Goal: Task Accomplishment & Management: Manage account settings

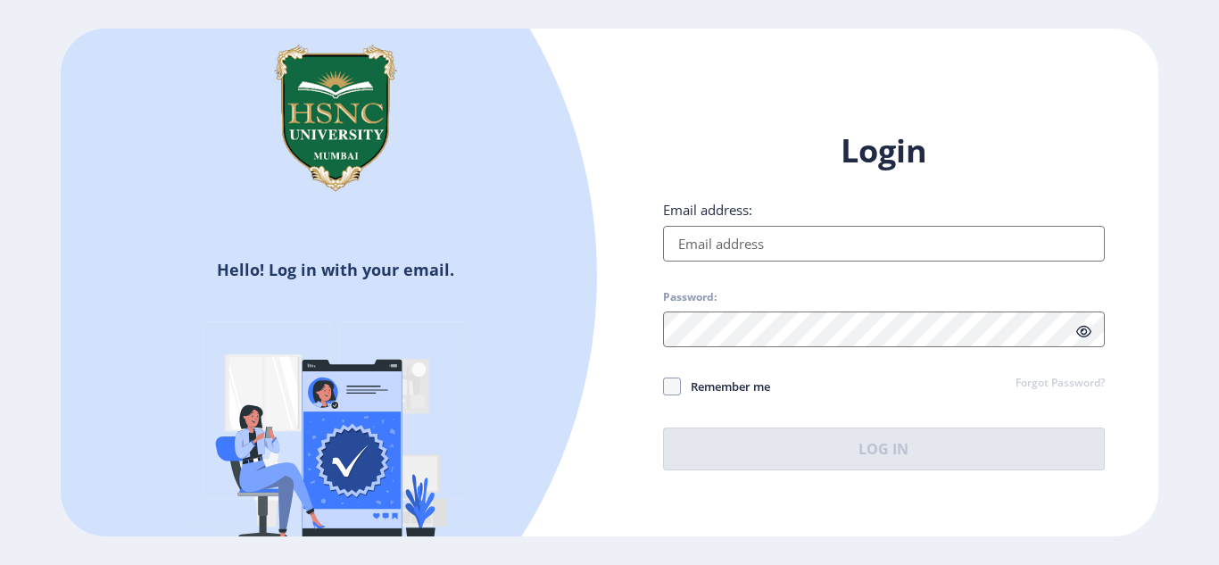
click at [872, 227] on input "Email address:" at bounding box center [884, 244] width 442 height 36
click at [862, 253] on input "Email address:" at bounding box center [884, 244] width 442 height 36
type input "[EMAIL_ADDRESS][DOMAIN_NAME]"
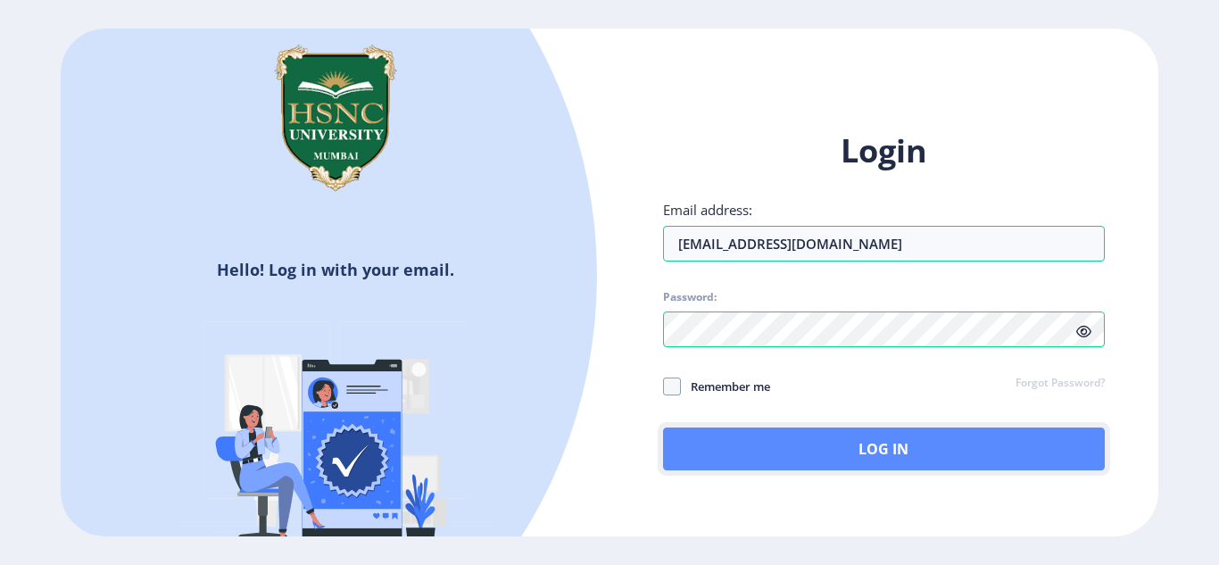
click at [726, 451] on button "Log In" at bounding box center [884, 449] width 442 height 43
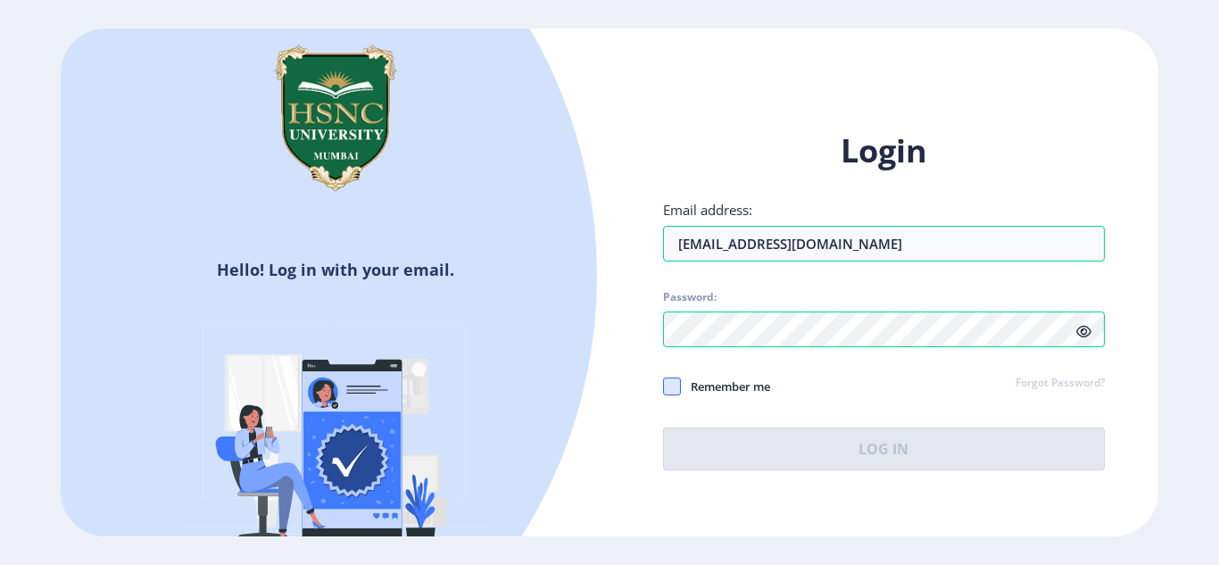
click at [675, 378] on span at bounding box center [672, 387] width 18 height 18
click at [664, 386] on input "Remember me" at bounding box center [663, 386] width 1 height 1
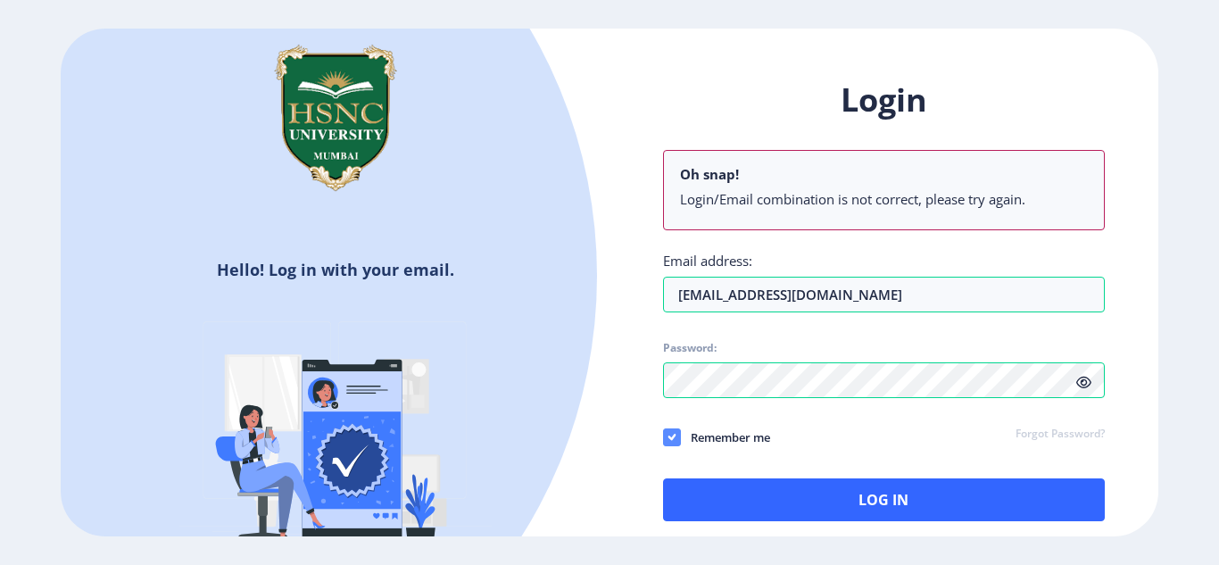
click at [673, 435] on icon at bounding box center [672, 437] width 8 height 18
click at [664, 436] on input "Remember me" at bounding box center [663, 436] width 1 height 1
click at [673, 435] on span at bounding box center [672, 437] width 18 height 18
click at [664, 436] on input "Remember me" at bounding box center [663, 436] width 1 height 1
click at [1082, 385] on icon at bounding box center [1083, 382] width 15 height 13
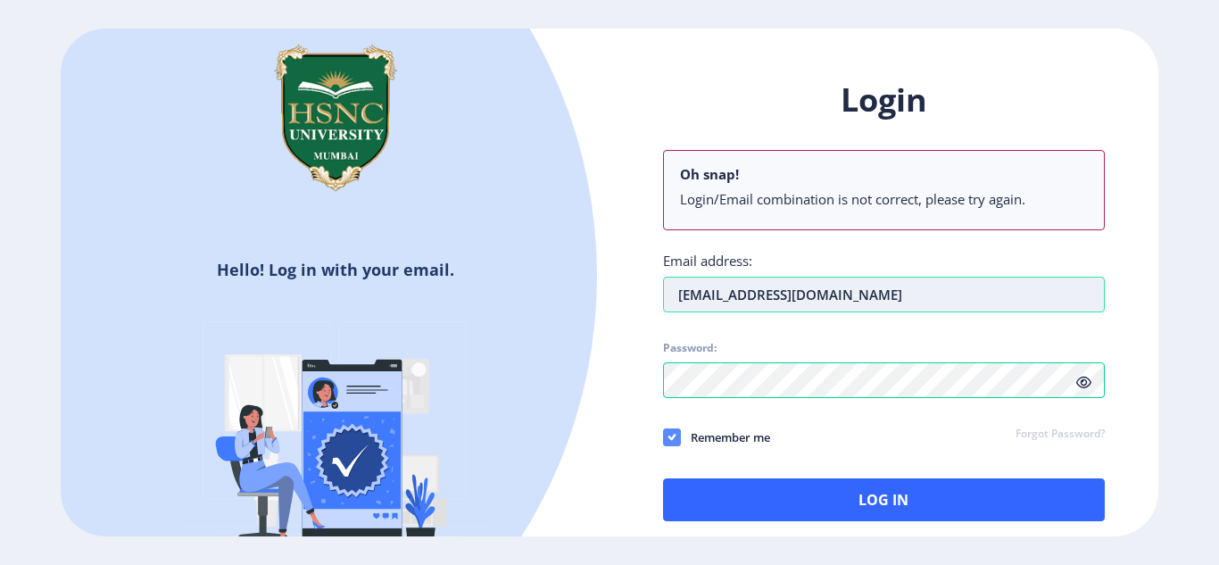
click at [673, 302] on input "[EMAIL_ADDRESS][DOMAIN_NAME]" at bounding box center [884, 295] width 442 height 36
click at [667, 294] on input "[EMAIL_ADDRESS][DOMAIN_NAME]" at bounding box center [884, 295] width 442 height 36
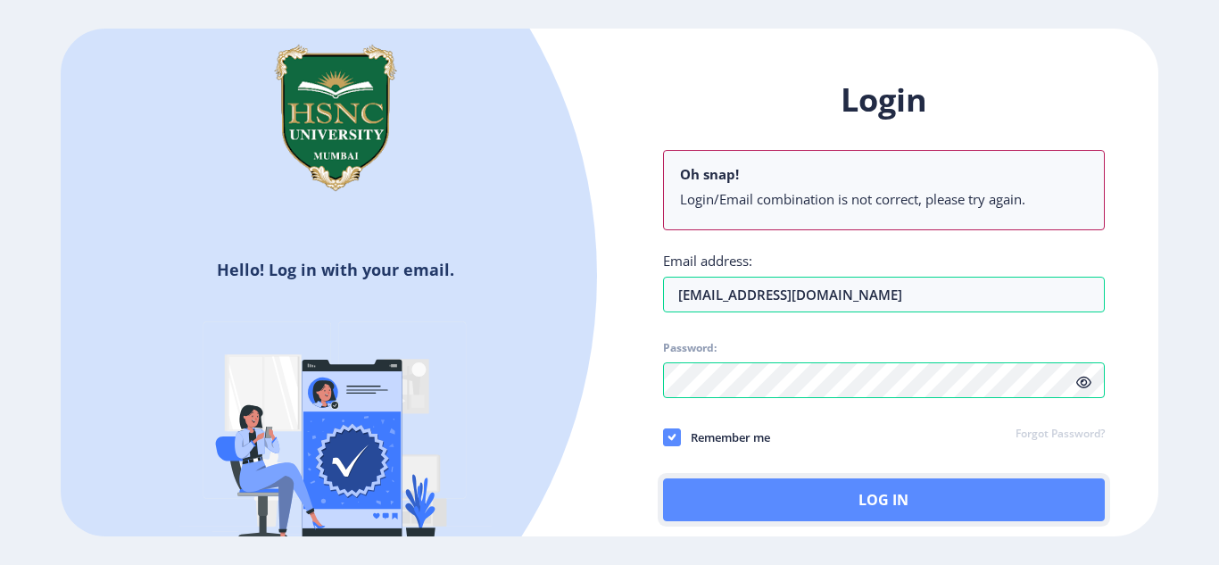
click at [826, 514] on button "Log In" at bounding box center [884, 499] width 442 height 43
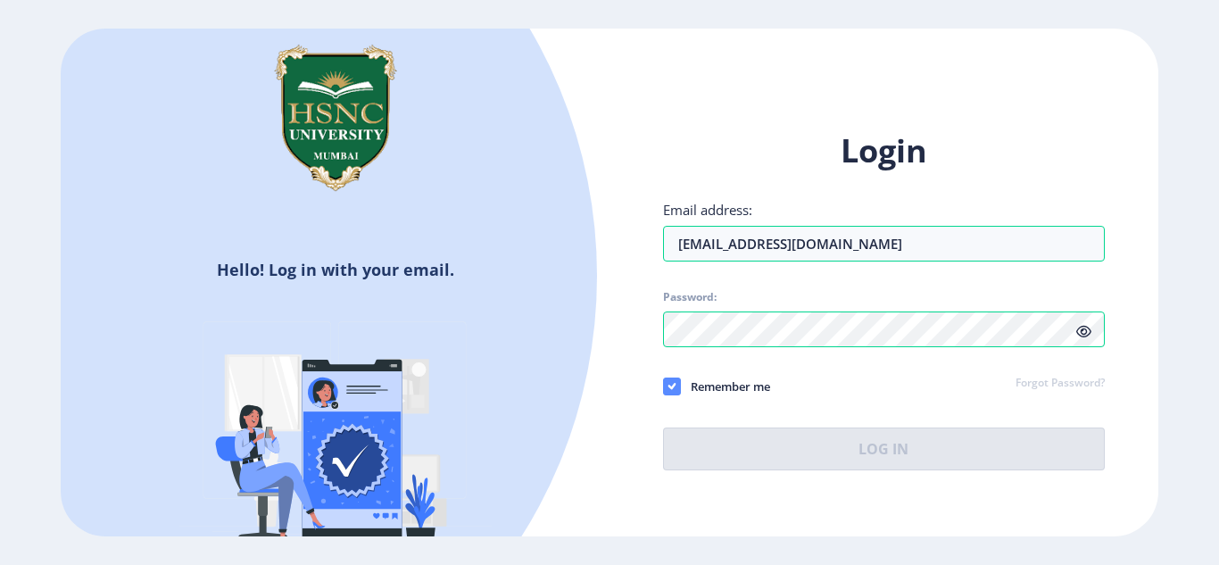
click at [674, 381] on icon at bounding box center [672, 387] width 8 height 18
click at [664, 386] on input "Remember me" at bounding box center [663, 386] width 1 height 1
checkbox input "false"
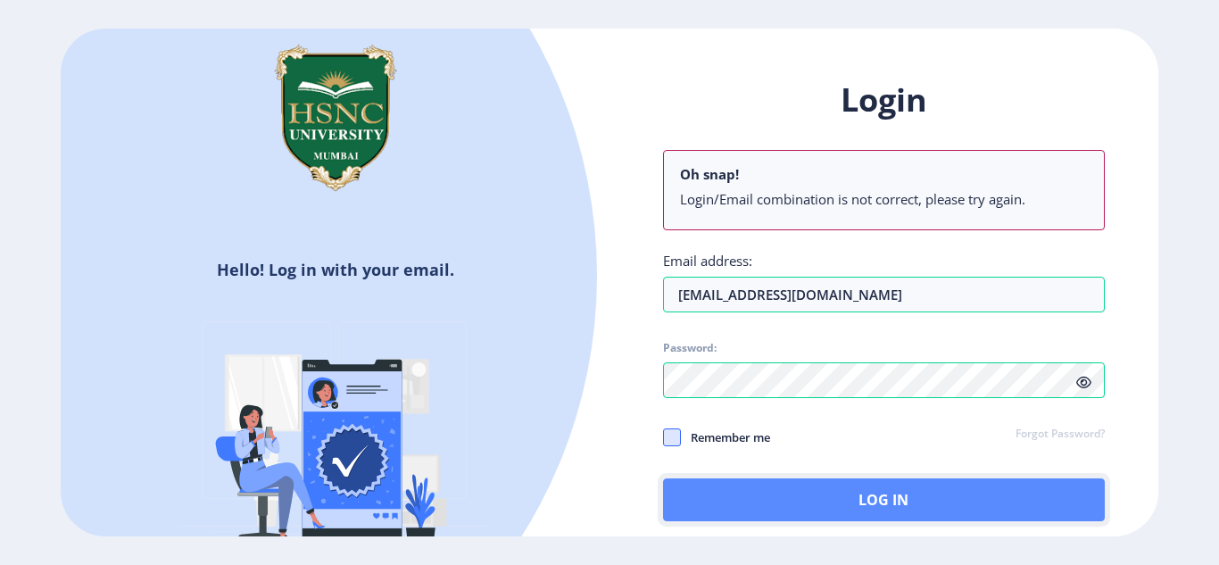
click at [862, 506] on button "Log In" at bounding box center [884, 499] width 442 height 43
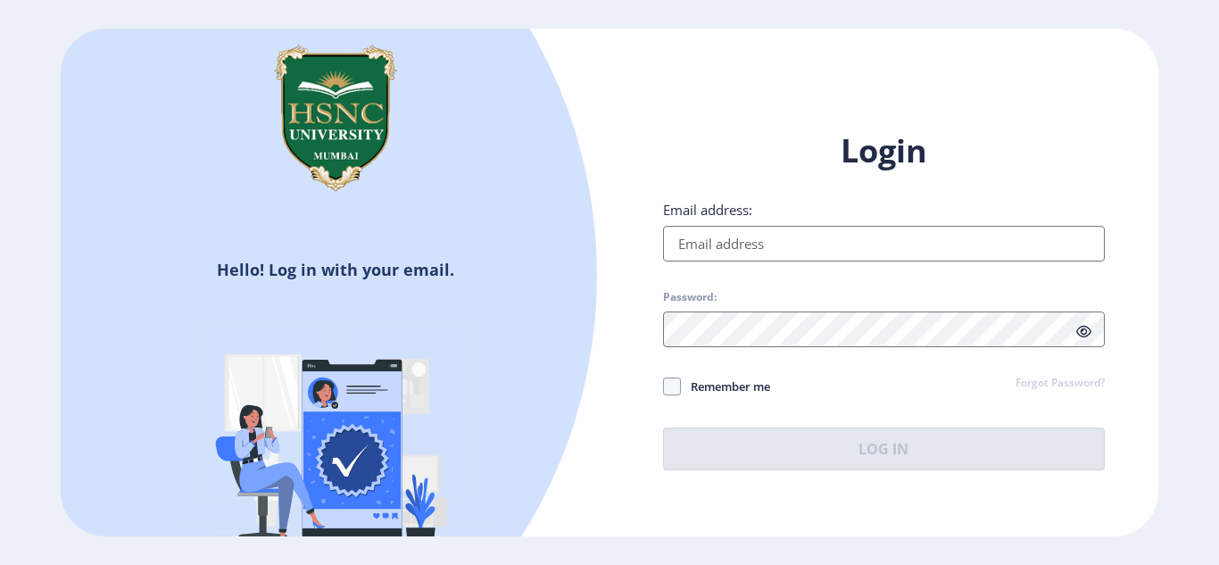
click at [716, 242] on input "Email address:" at bounding box center [884, 244] width 442 height 36
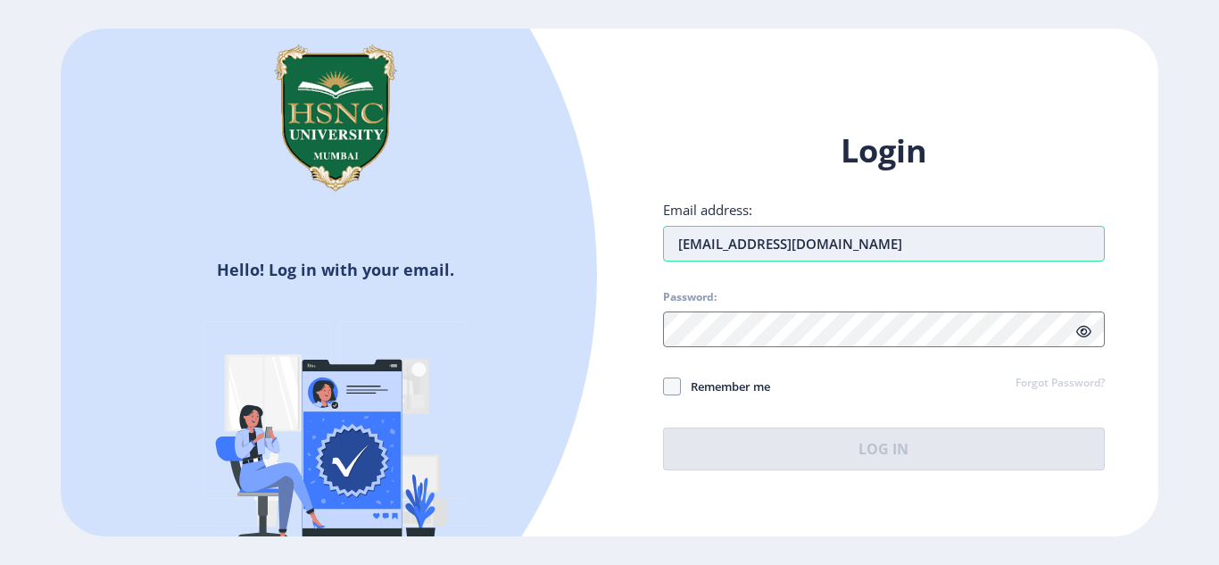
type input "[EMAIL_ADDRESS][DOMAIN_NAME]"
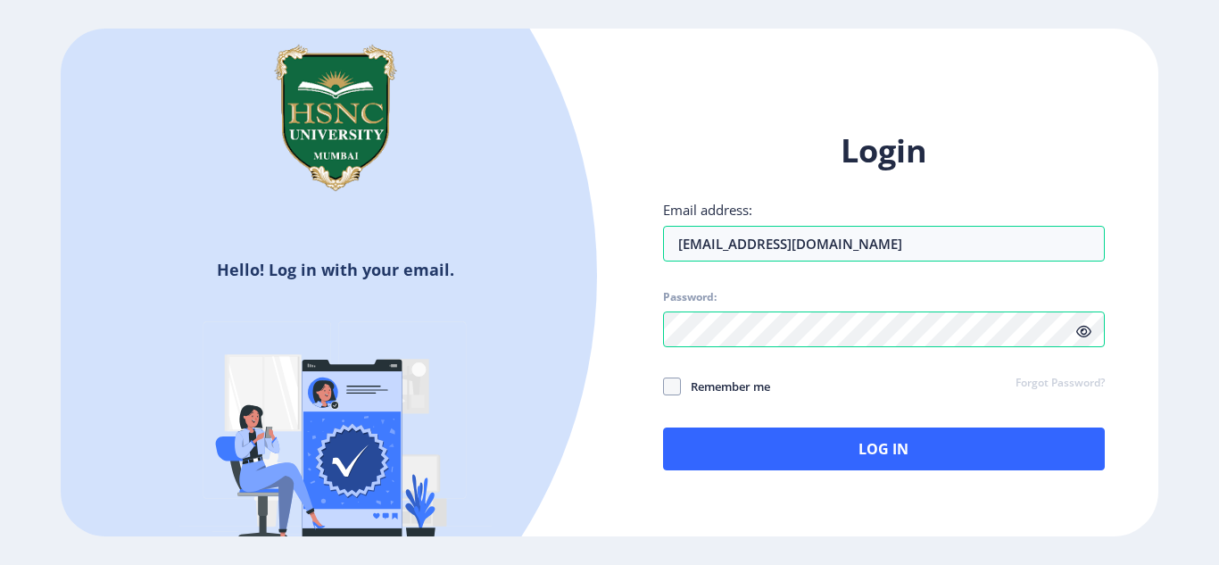
click at [1086, 330] on icon at bounding box center [1083, 331] width 15 height 13
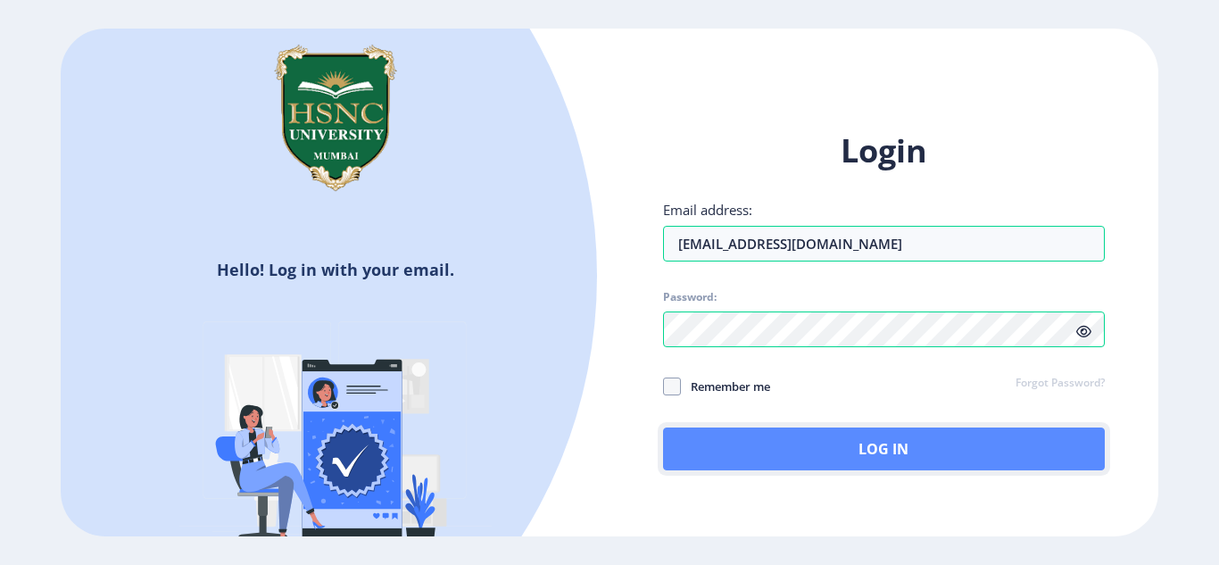
click at [842, 436] on button "Log In" at bounding box center [884, 449] width 442 height 43
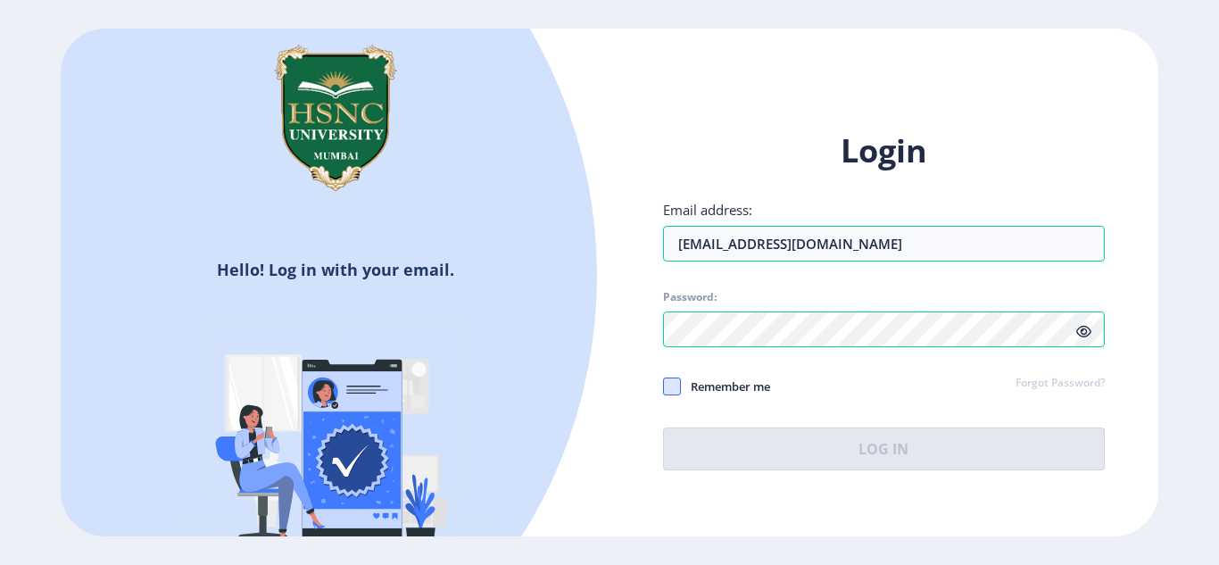
click at [676, 386] on span at bounding box center [672, 387] width 18 height 18
click at [664, 386] on input "Remember me" at bounding box center [663, 386] width 1 height 1
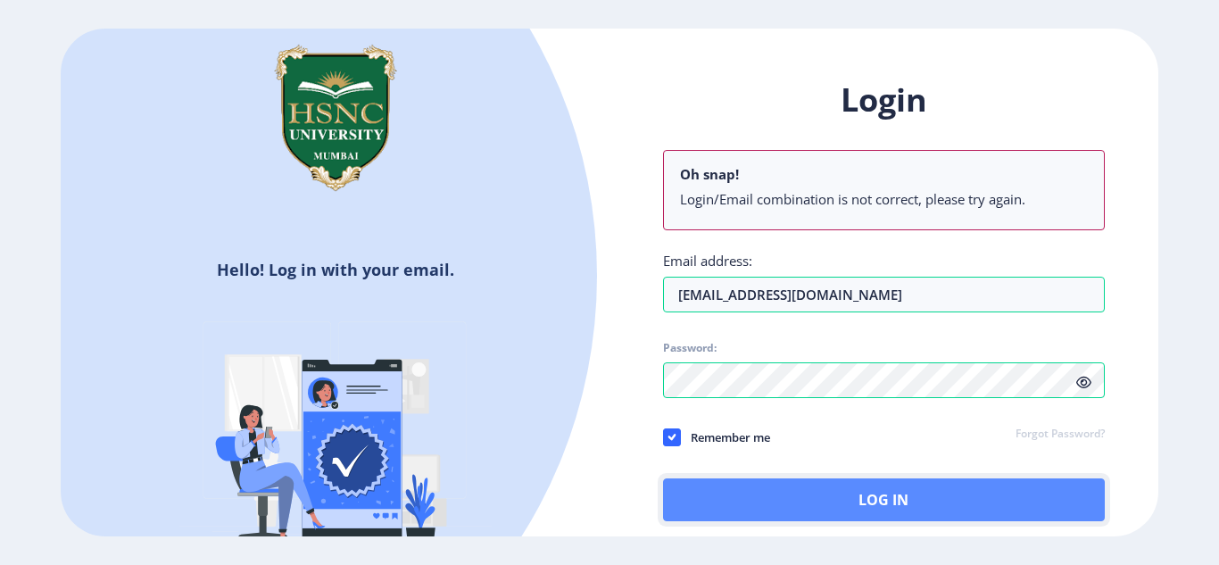
click at [827, 491] on button "Log In" at bounding box center [884, 499] width 442 height 43
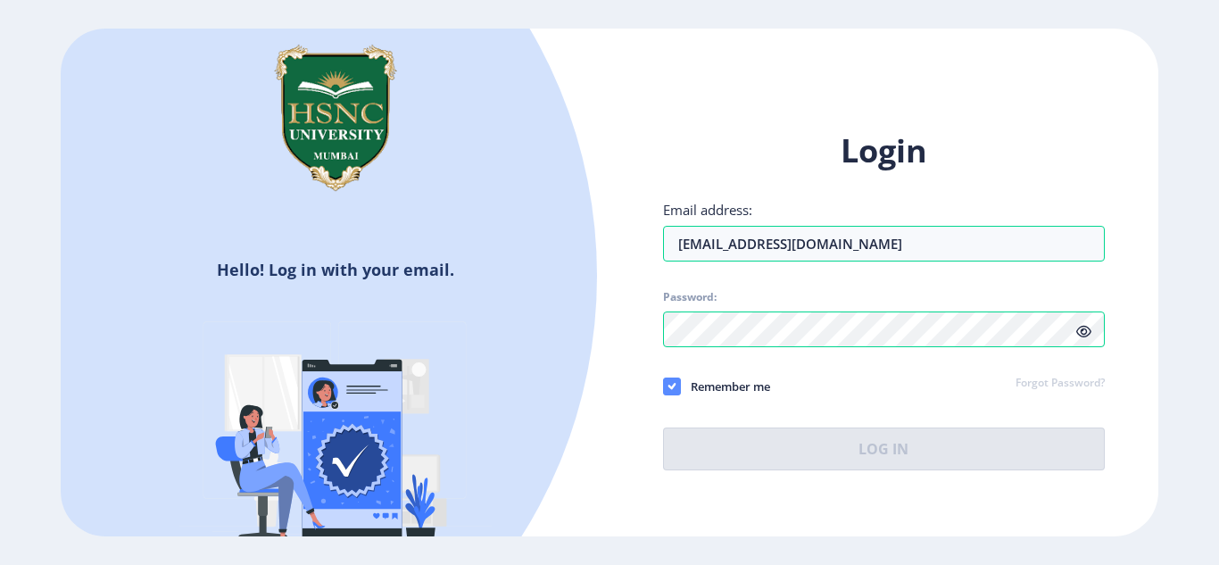
click at [669, 386] on use at bounding box center [672, 386] width 8 height 6
click at [664, 386] on input "Remember me" at bounding box center [663, 386] width 1 height 1
checkbox input "false"
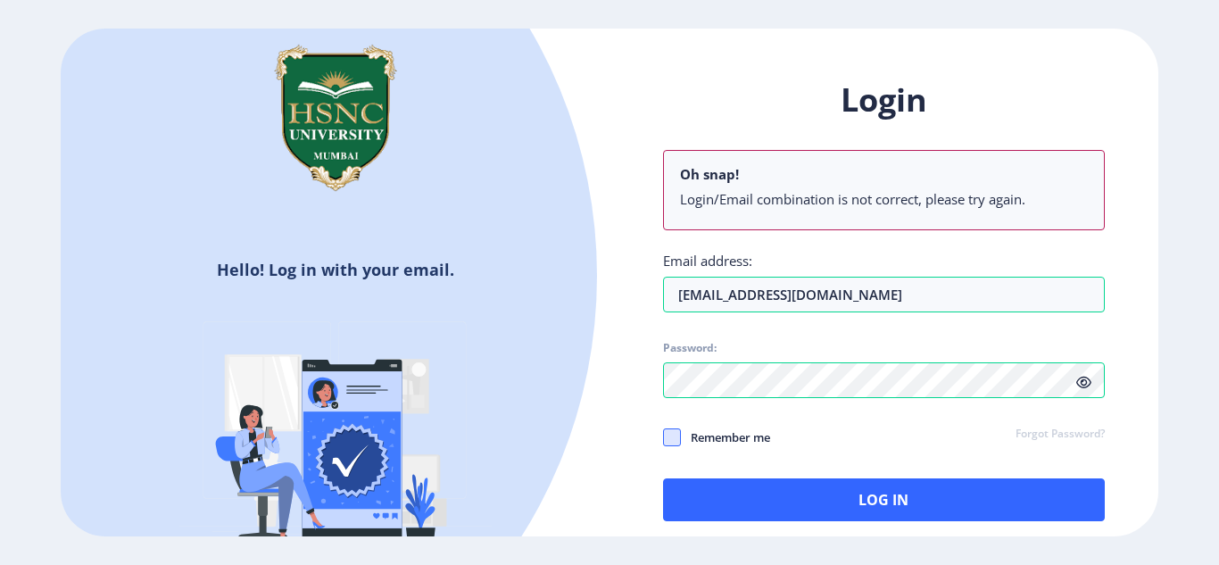
click at [885, 200] on li "Login/Email combination is not correct, please try again." at bounding box center [884, 199] width 408 height 18
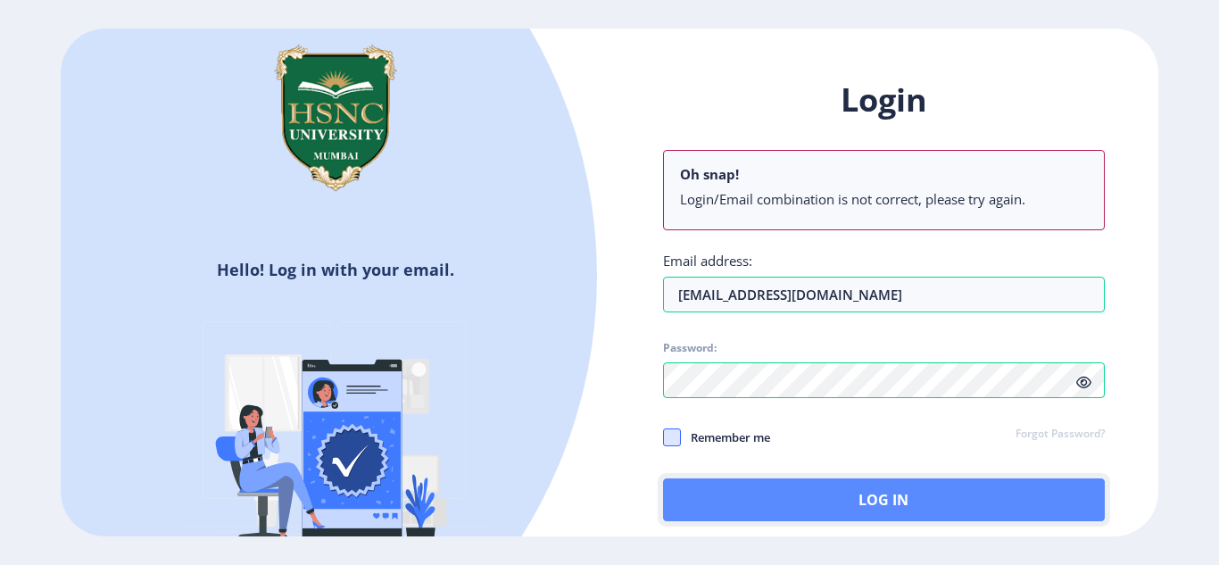
click at [845, 488] on button "Log In" at bounding box center [884, 499] width 442 height 43
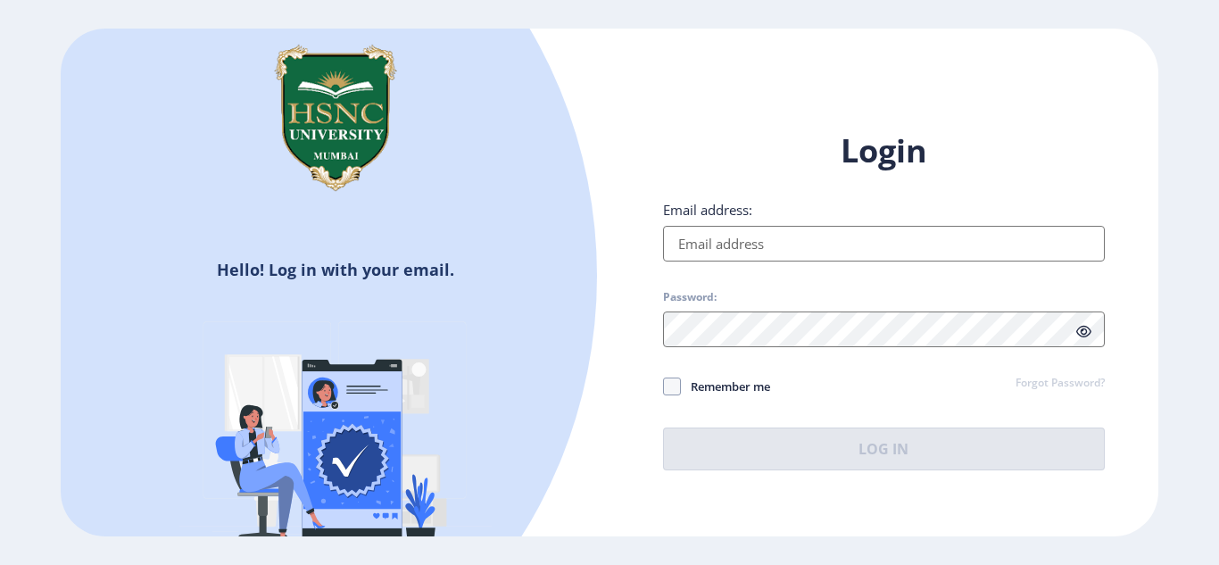
click at [786, 237] on input "Email address:" at bounding box center [884, 244] width 442 height 36
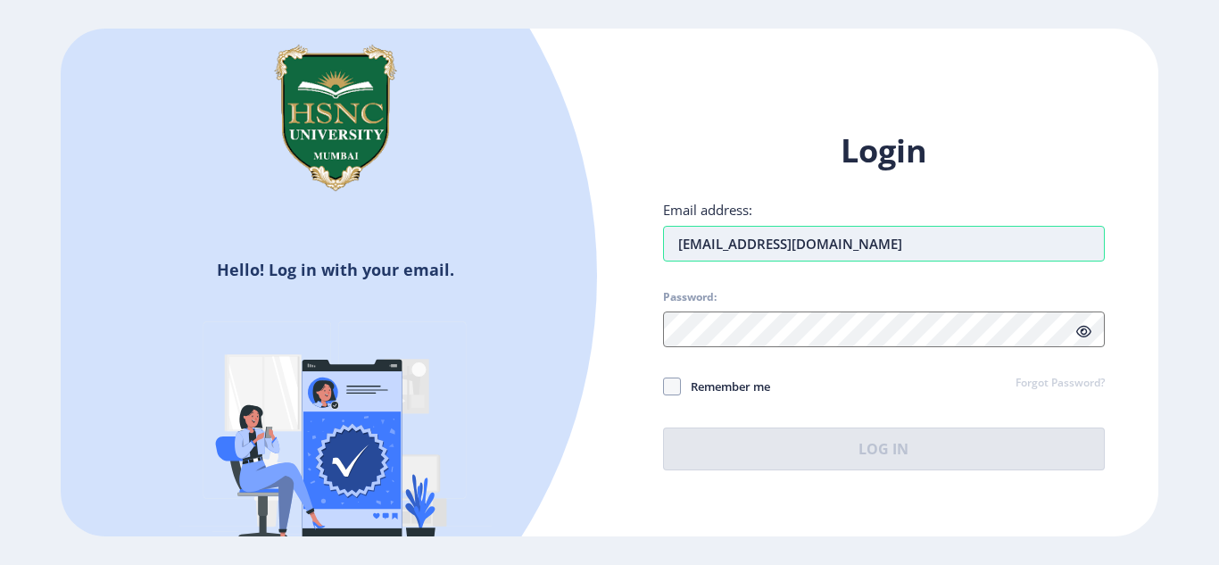
type input "[EMAIL_ADDRESS][DOMAIN_NAME]"
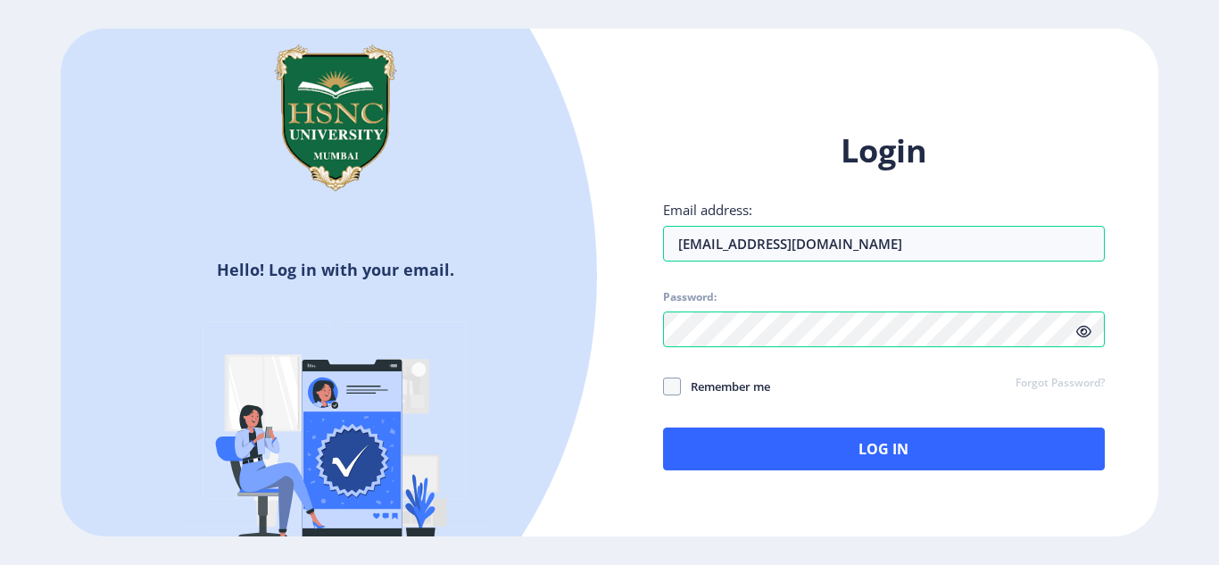
click at [1088, 329] on icon at bounding box center [1083, 331] width 15 height 13
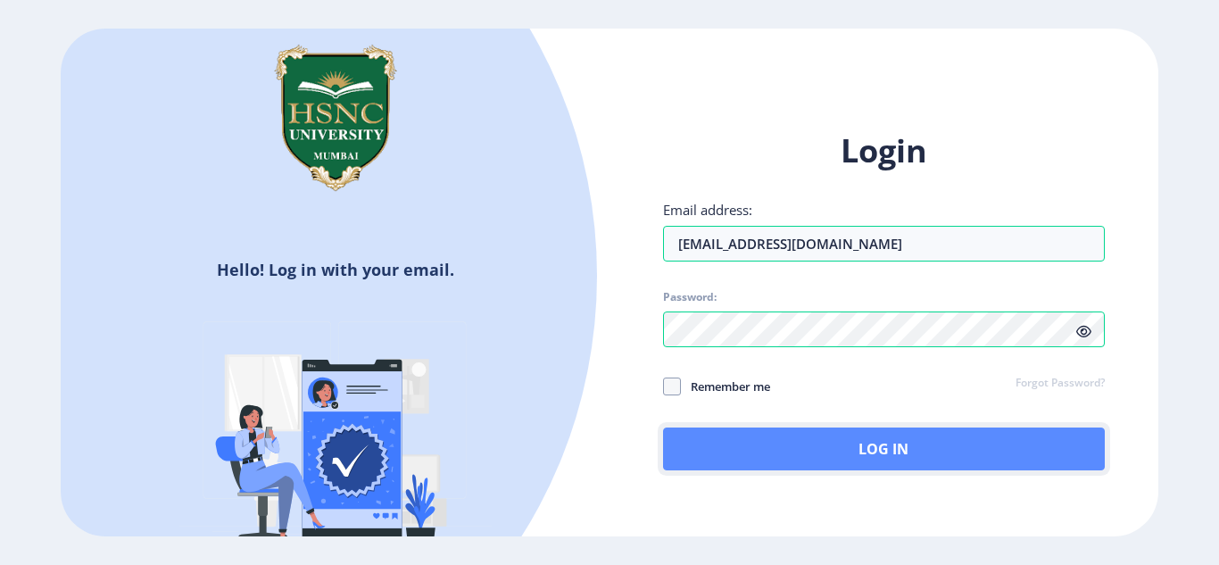
click at [930, 433] on button "Log In" at bounding box center [884, 449] width 442 height 43
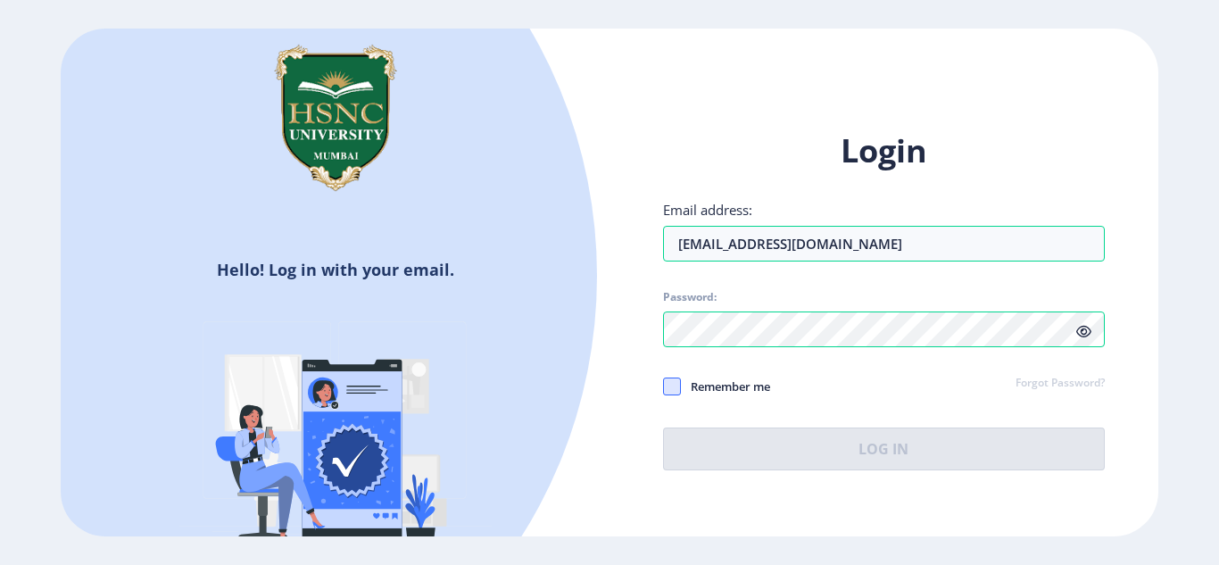
click at [675, 388] on span at bounding box center [672, 387] width 18 height 18
click at [664, 386] on input "Remember me" at bounding box center [663, 386] width 1 height 1
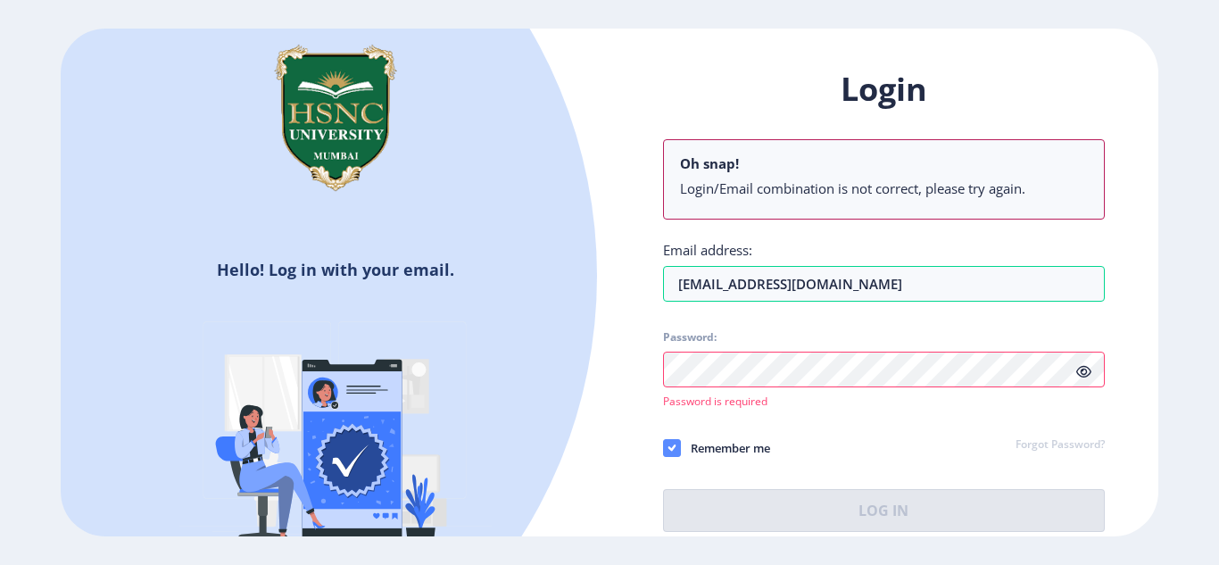
click at [673, 449] on use at bounding box center [672, 448] width 8 height 6
click at [664, 448] on input "Remember me" at bounding box center [663, 447] width 1 height 1
checkbox input "false"
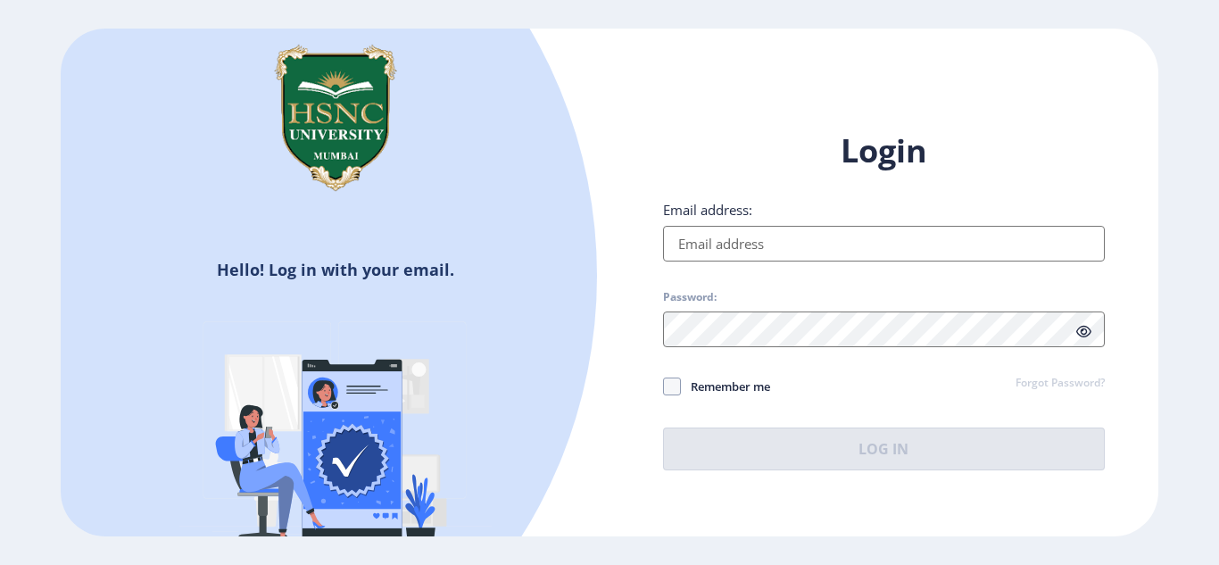
click at [796, 256] on input "Email address:" at bounding box center [884, 244] width 442 height 36
type input "[EMAIL_ADDRESS][DOMAIN_NAME]"
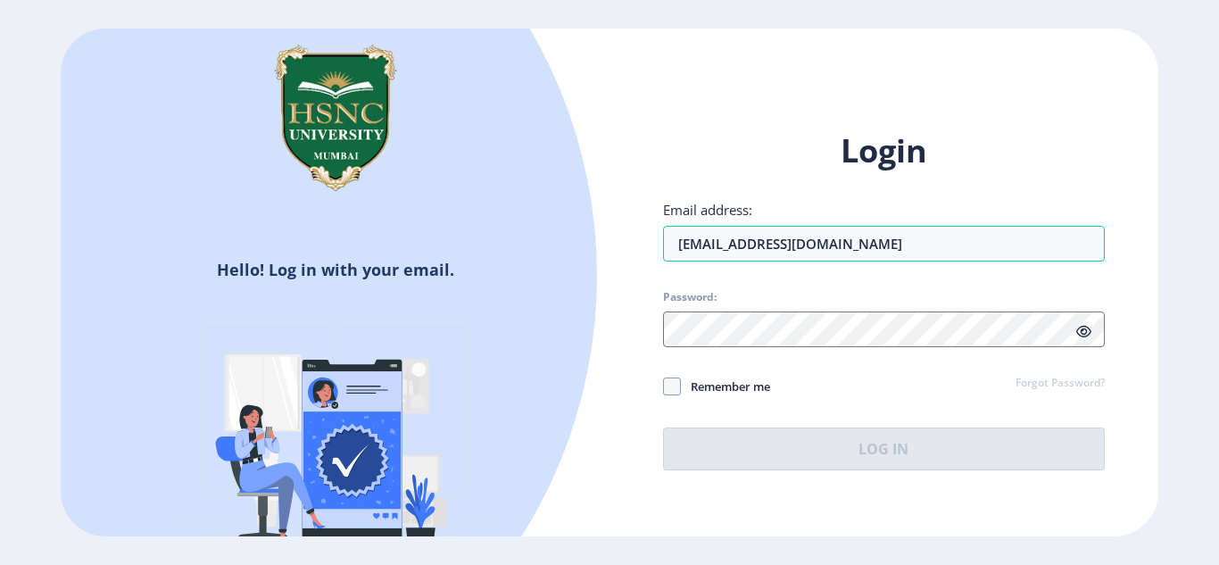
click at [953, 180] on div "Login Email address: riyaarvindm@gmail.com Password: Remember me Forgot Passwor…" at bounding box center [884, 299] width 442 height 341
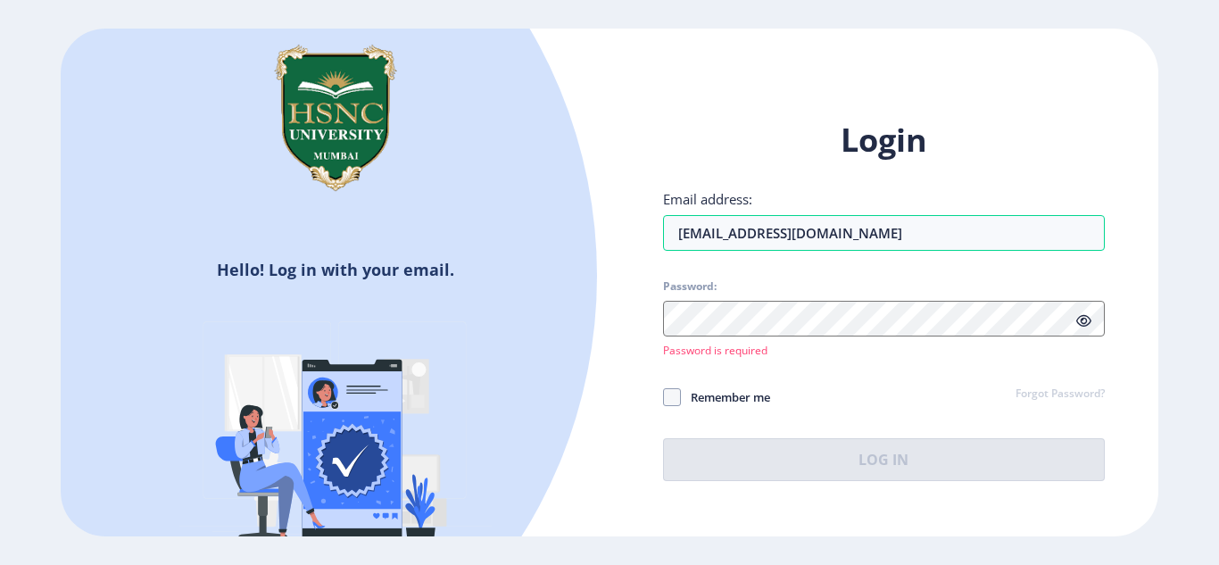
click at [1045, 397] on link "Forgot Password?" at bounding box center [1060, 394] width 89 height 16
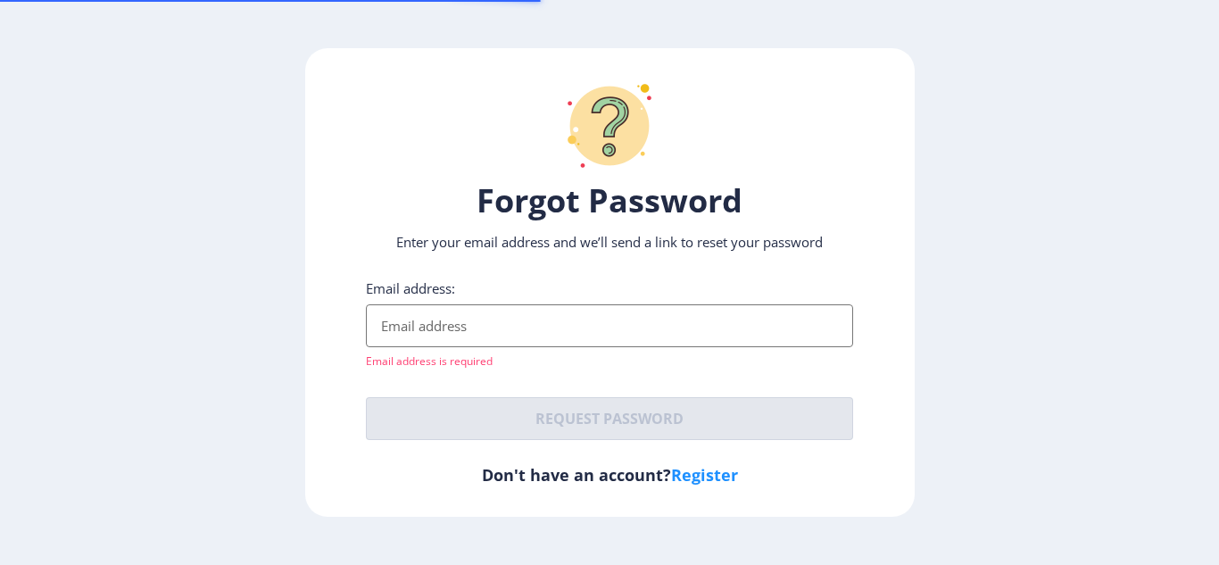
click at [1045, 397] on ngx-request-password-page "Forgot Password Enter your email address and we’ll send a link to reset your pa…" at bounding box center [609, 282] width 1219 height 469
click at [680, 329] on input "Email address:" at bounding box center [609, 325] width 487 height 43
type input "[EMAIL_ADDRESS][DOMAIN_NAME]"
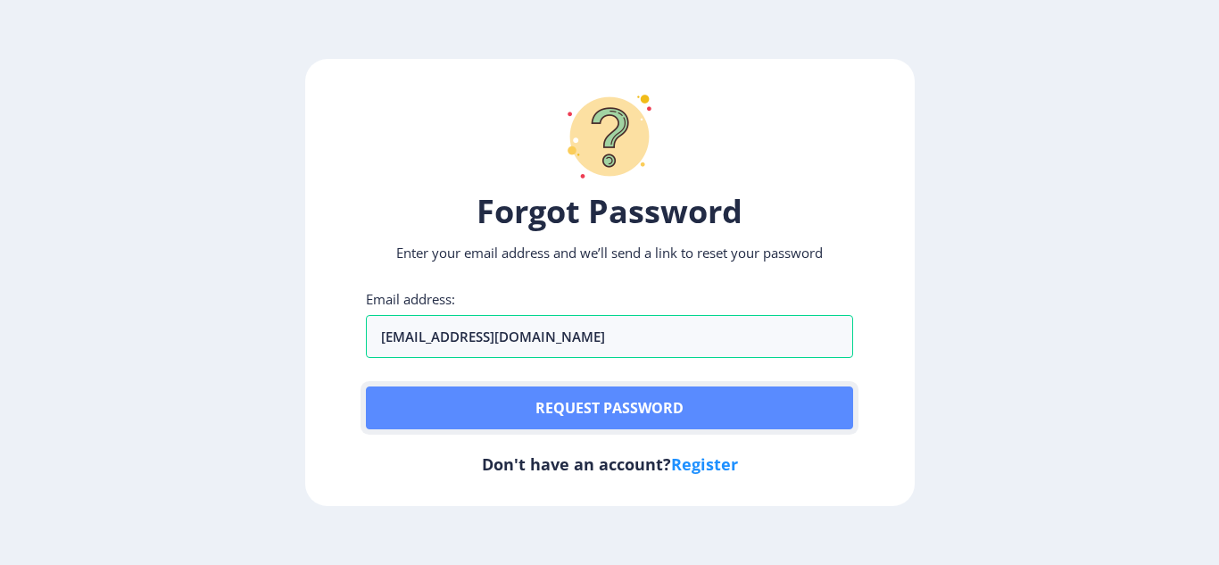
click at [561, 402] on button "Request password" at bounding box center [609, 407] width 487 height 43
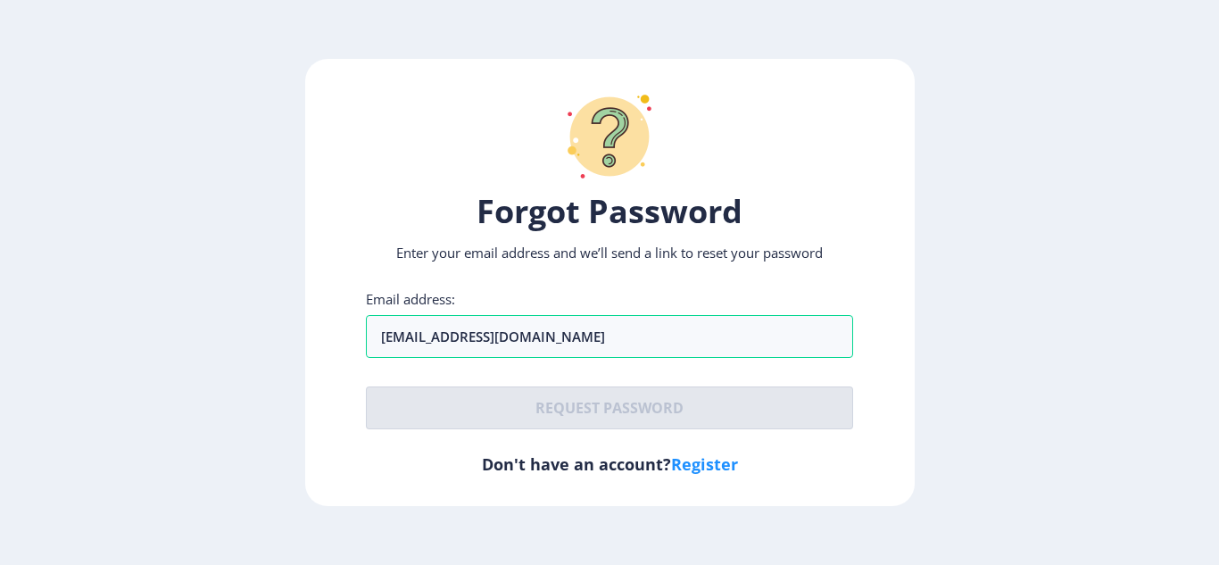
click at [943, 193] on ngx-request-password-page "Forgot Password Enter your email address and we’ll send a link to reset your pa…" at bounding box center [609, 283] width 1219 height 448
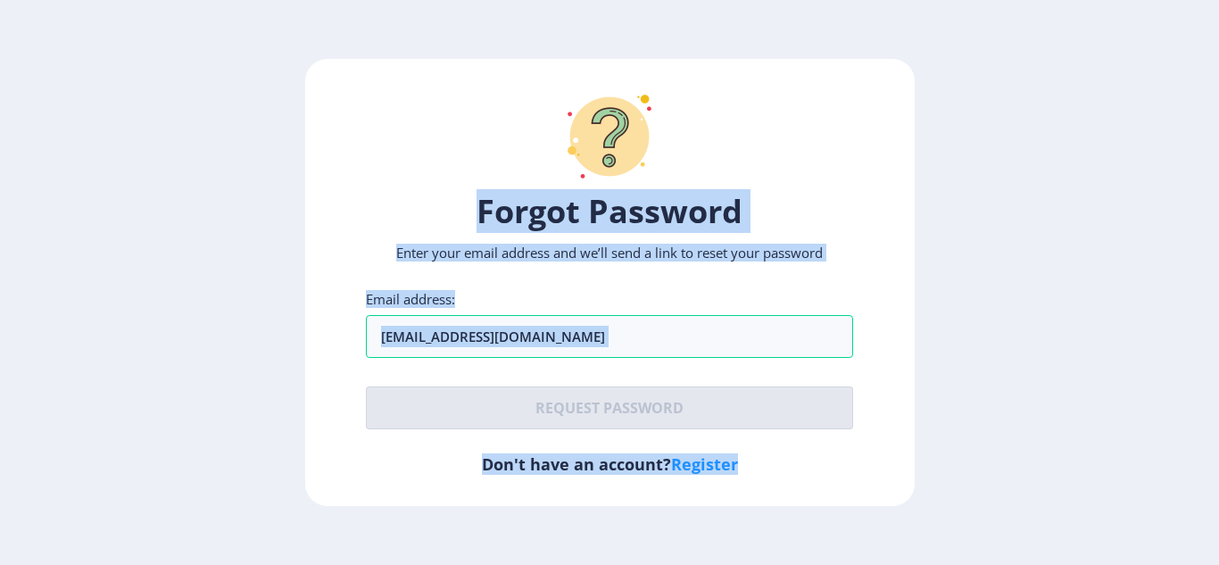
click at [695, 387] on ngx-request-password-page "Forgot Password Enter your email address and we’ll send a link to reset your pa…" at bounding box center [609, 283] width 1219 height 448
drag, startPoint x: 943, startPoint y: 193, endPoint x: 1218, endPoint y: 21, distance: 324.7
click at [1218, 21] on div "Forgot Password Enter your email address and we’ll send a link to reset your pa…" at bounding box center [609, 282] width 1219 height 565
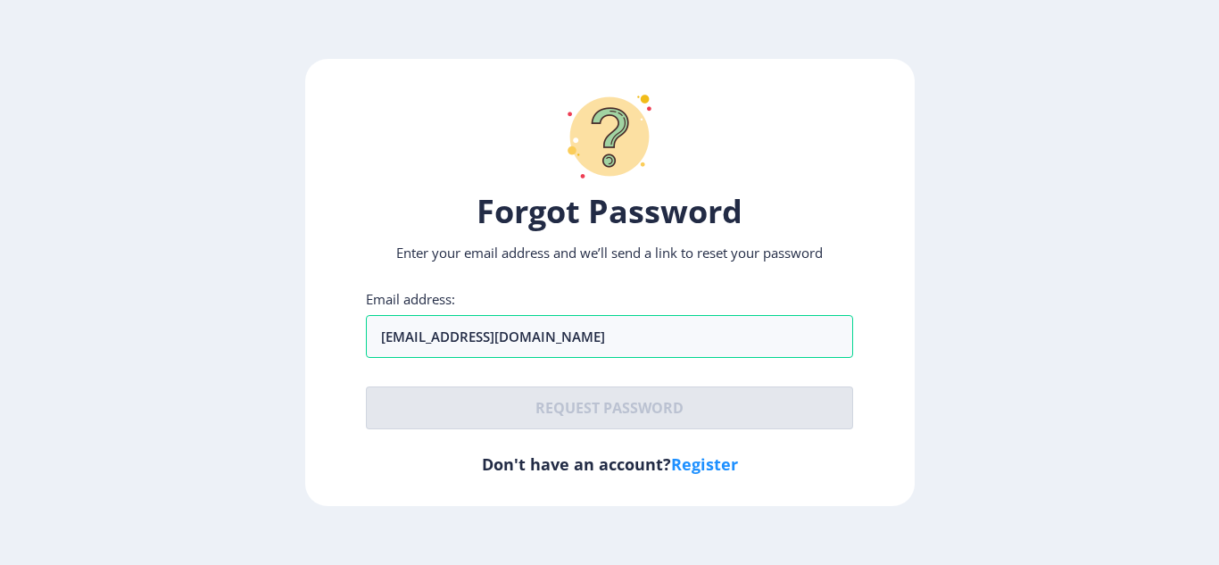
click at [1218, 21] on div "Forgot Password Enter your email address and we’ll send a link to reset your pa…" at bounding box center [609, 282] width 1219 height 565
click at [846, 233] on div "Forgot Password Enter your email address and we’ll send a link to reset your pa…" at bounding box center [610, 283] width 610 height 448
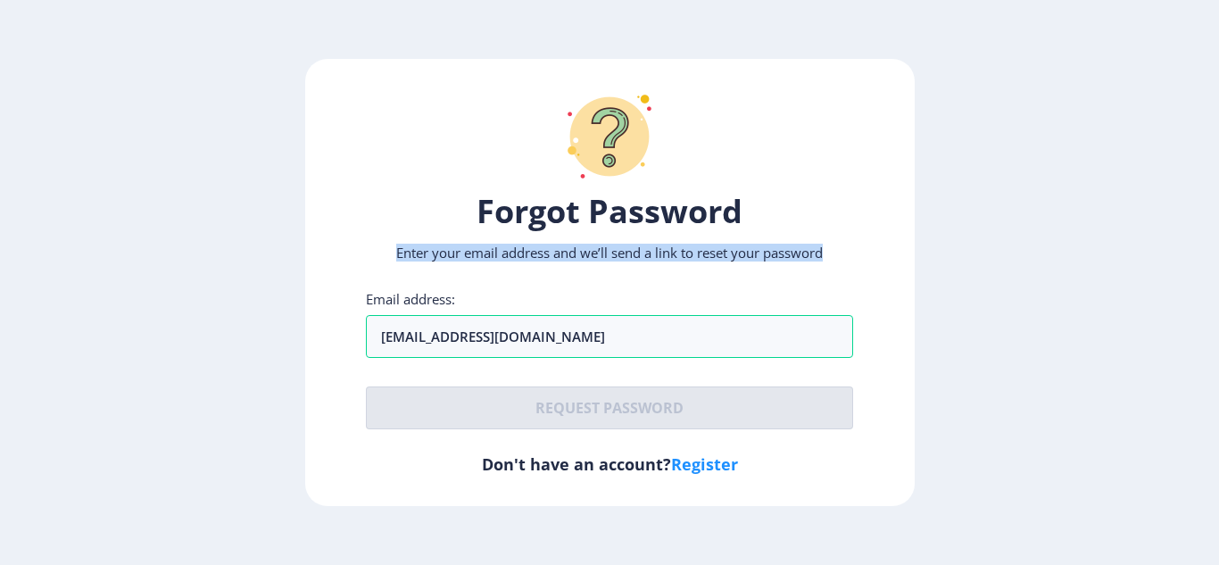
click at [846, 233] on div "Forgot Password Enter your email address and we’ll send a link to reset your pa…" at bounding box center [610, 283] width 610 height 448
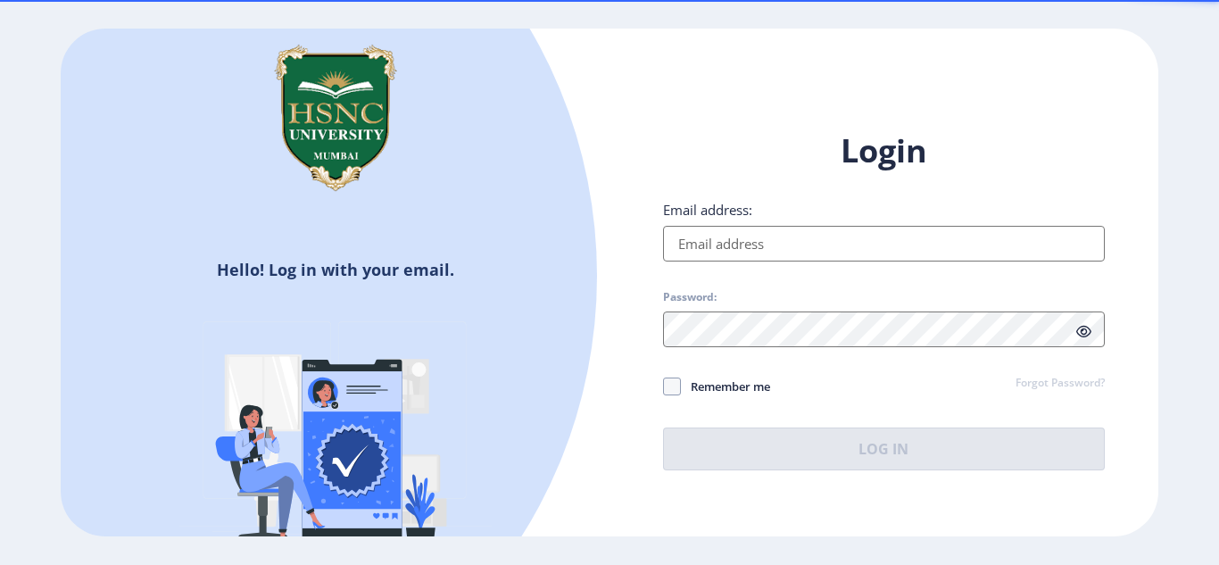
click at [719, 233] on input "Email address:" at bounding box center [884, 244] width 442 height 36
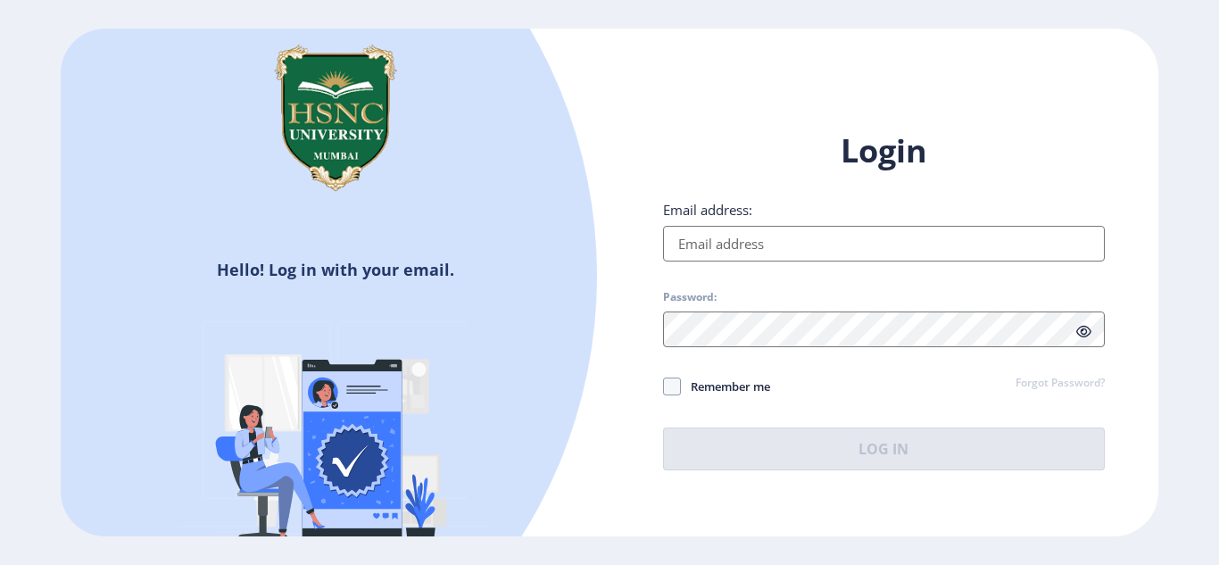
type input "[EMAIL_ADDRESS][DOMAIN_NAME]"
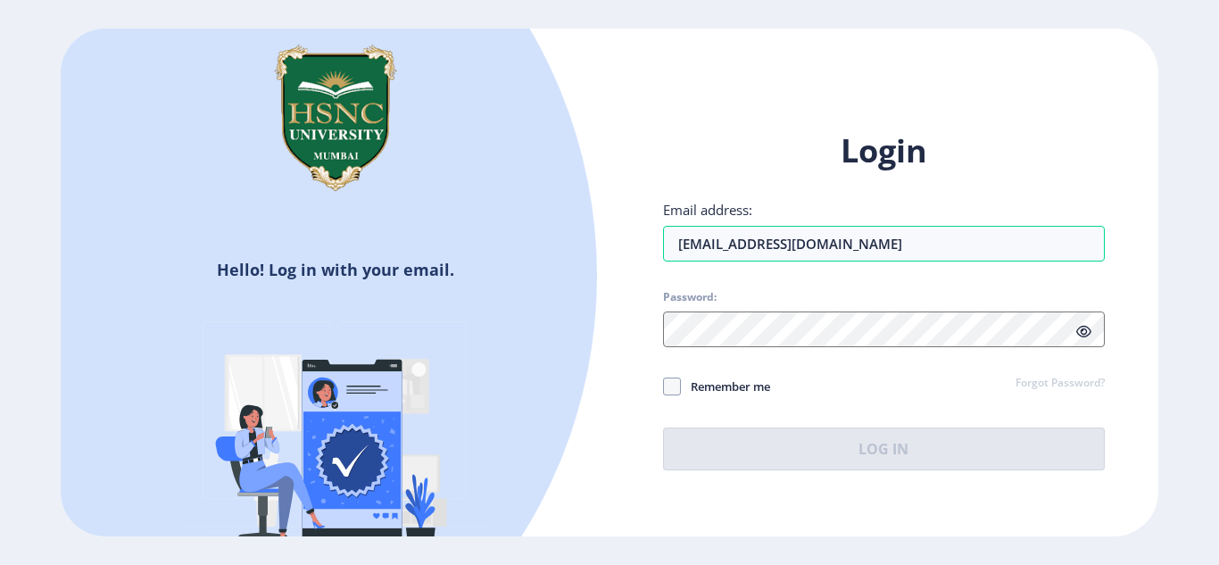
click at [1051, 380] on link "Forgot Password?" at bounding box center [1060, 384] width 89 height 16
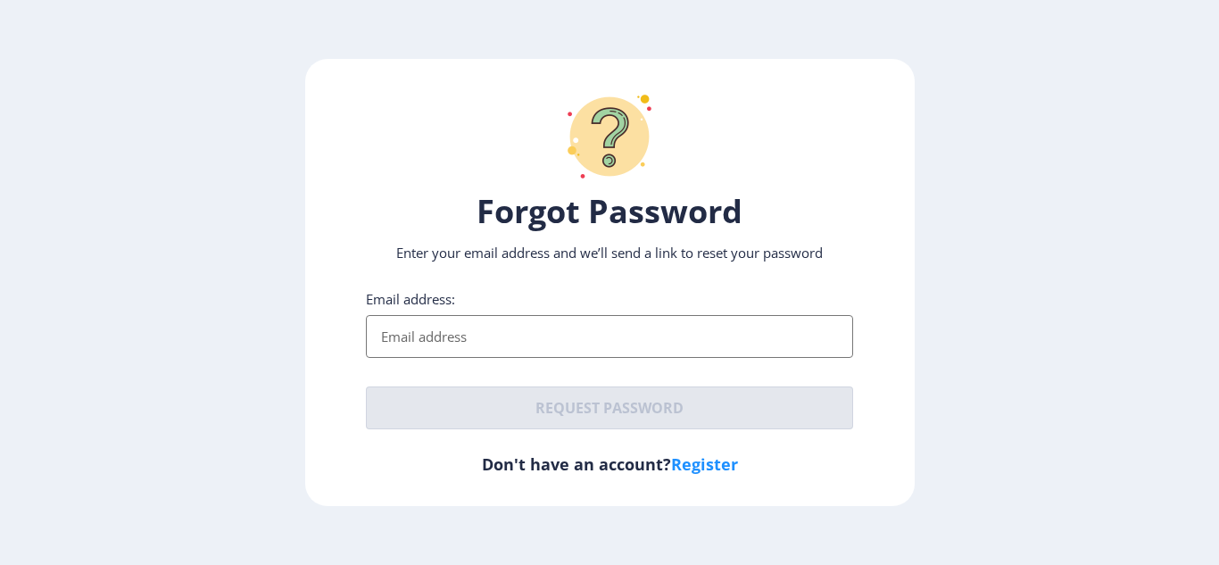
click at [716, 342] on input "Email address:" at bounding box center [609, 336] width 487 height 43
type input "[EMAIL_ADDRESS][DOMAIN_NAME]"
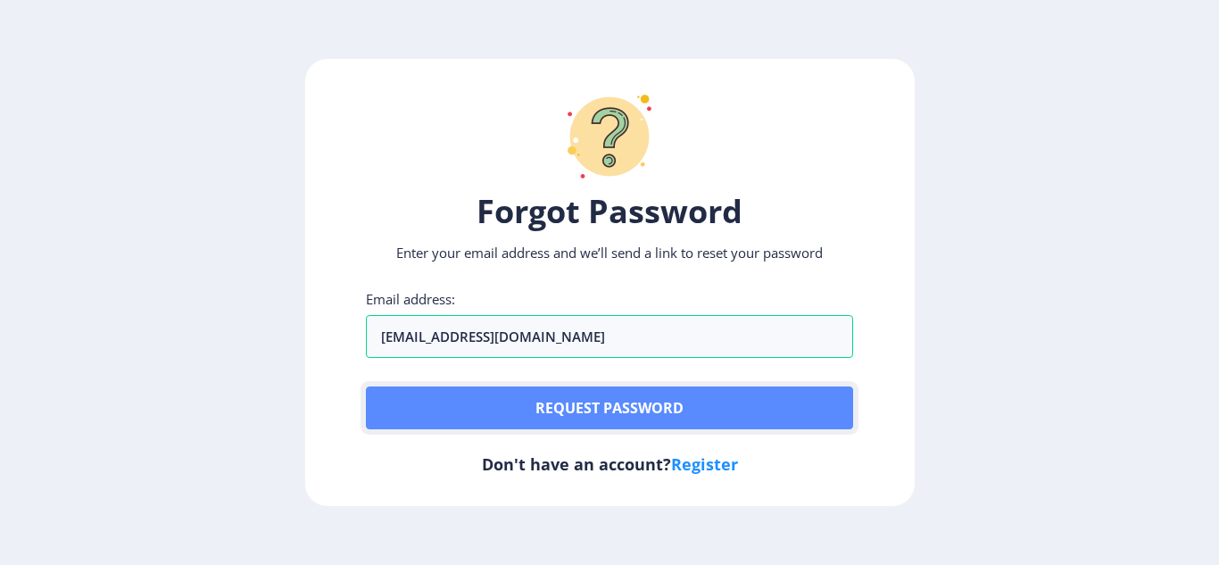
click at [535, 405] on button "Request password" at bounding box center [609, 407] width 487 height 43
